Goal: Find specific page/section: Find specific page/section

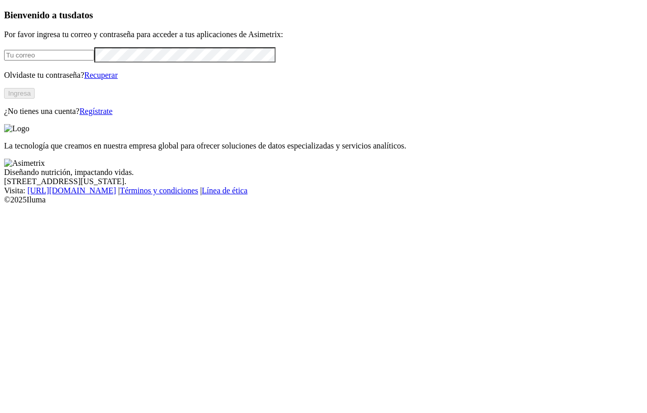
type input "[EMAIL_ADDRESS][DOMAIN_NAME]"
click at [35, 99] on button "Ingresa" at bounding box center [19, 93] width 31 height 11
